Goal: Task Accomplishment & Management: Use online tool/utility

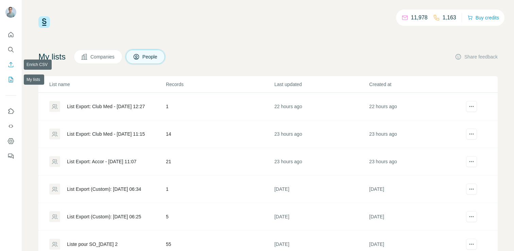
click at [10, 66] on icon "Enrich CSV" at bounding box center [10, 64] width 7 height 7
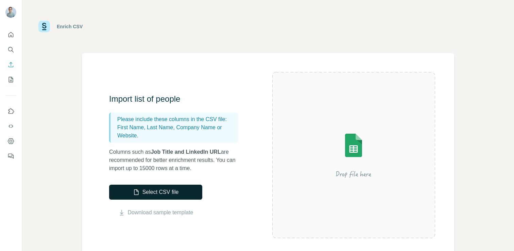
click at [168, 195] on button "Select CSV file" at bounding box center [155, 192] width 93 height 15
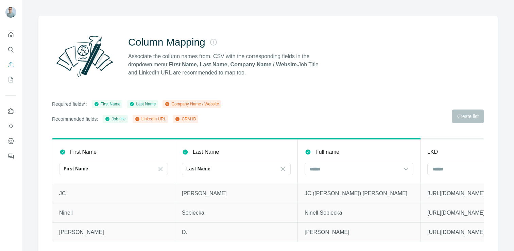
scroll to position [40, 0]
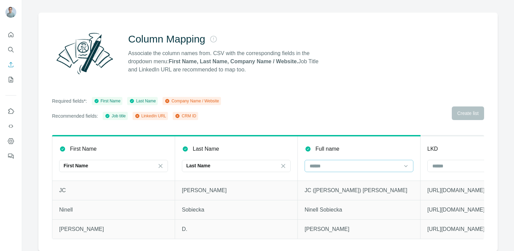
click at [345, 164] on input at bounding box center [355, 165] width 92 height 7
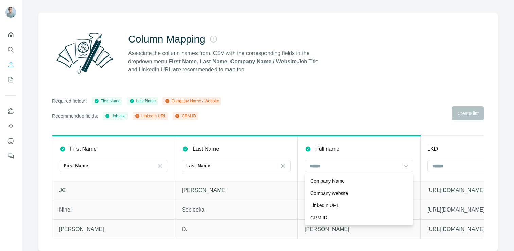
click at [359, 114] on div "Required fields*: First Name Last Name Company Name / Website Recommended field…" at bounding box center [268, 108] width 432 height 23
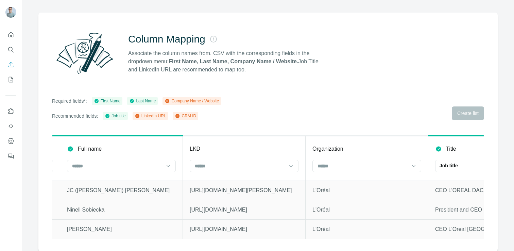
scroll to position [0, 265]
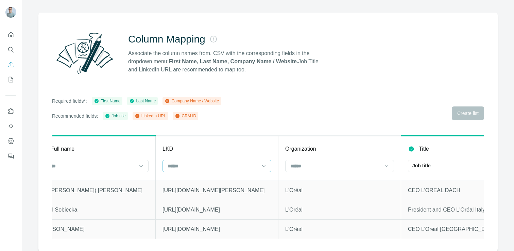
click at [241, 160] on div at bounding box center [213, 166] width 92 height 12
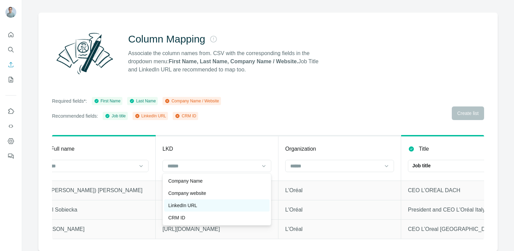
click at [226, 201] on div "LinkedIn URL" at bounding box center [216, 205] width 105 height 12
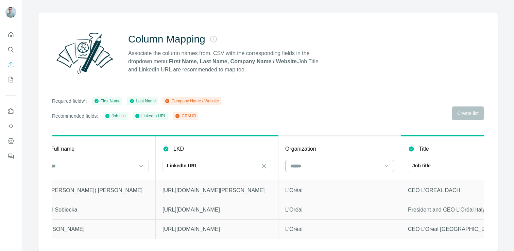
click at [365, 167] on input at bounding box center [336, 165] width 92 height 7
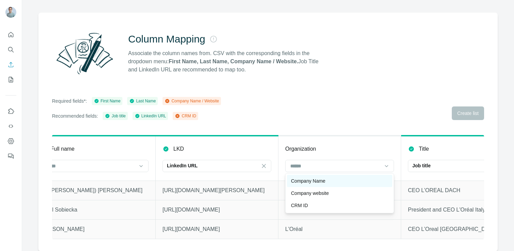
click at [359, 177] on div "Company Name" at bounding box center [339, 181] width 105 height 12
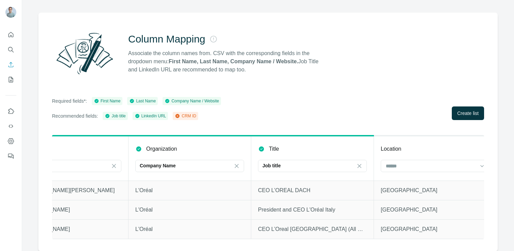
scroll to position [0, 428]
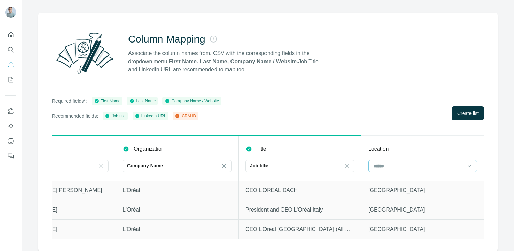
click at [435, 163] on input at bounding box center [419, 165] width 92 height 7
click at [393, 114] on div "Required fields*: First Name Last Name Company Name / Website Recommended field…" at bounding box center [268, 108] width 432 height 23
click at [466, 117] on button "Create list" at bounding box center [468, 114] width 32 height 14
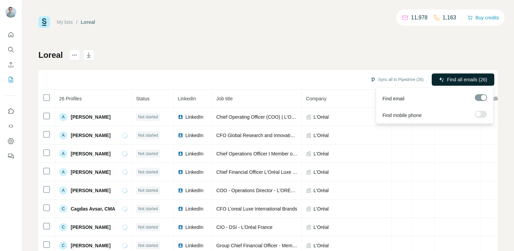
click at [475, 81] on span "Find all emails (26)" at bounding box center [467, 79] width 40 height 7
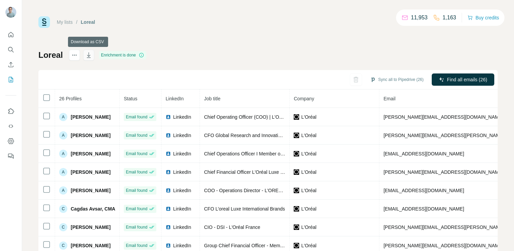
click at [89, 56] on icon "button" at bounding box center [88, 55] width 7 height 7
